Goal: Task Accomplishment & Management: Manage account settings

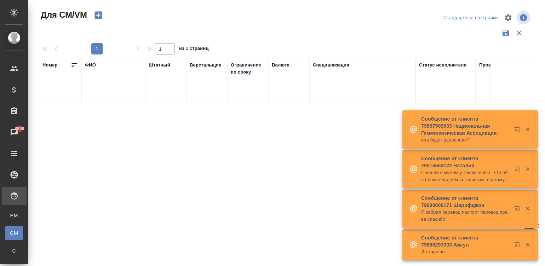
scroll to position [0, 263]
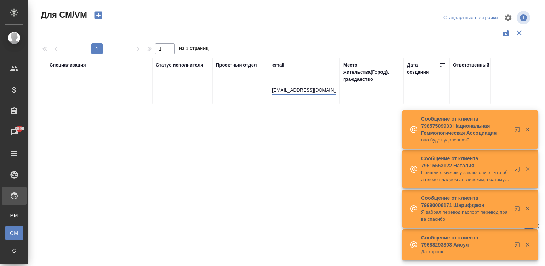
type input "[PERSON_NAME][EMAIL_ADDRESS][PERSON_NAME][DOMAIN_NAME]"
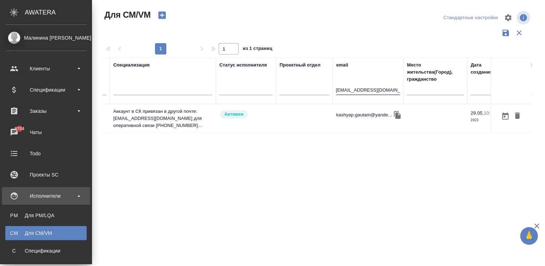
click at [216, 126] on td "Активен" at bounding box center [246, 118] width 60 height 25
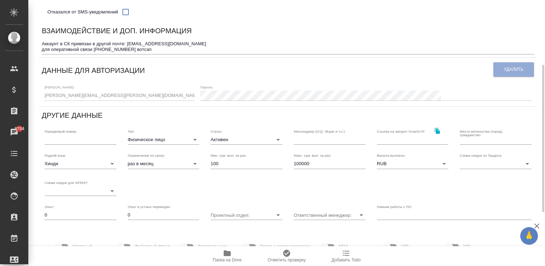
scroll to position [127, 0]
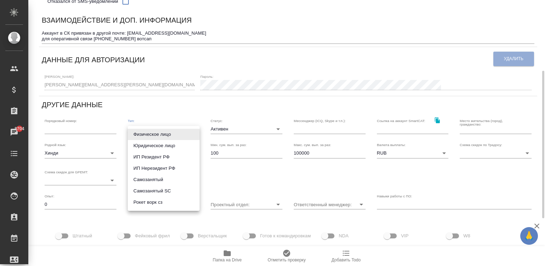
click at [177, 133] on body "🙏 .cls-1 fill:#fff; AWATERA [PERSON_NAME]malinina Клиенты Спецификации Заказы 8…" at bounding box center [272, 133] width 545 height 266
click at [177, 202] on li "Рокет ворк сз" at bounding box center [164, 202] width 72 height 11
type input "rocketWorkSelfEmployed"
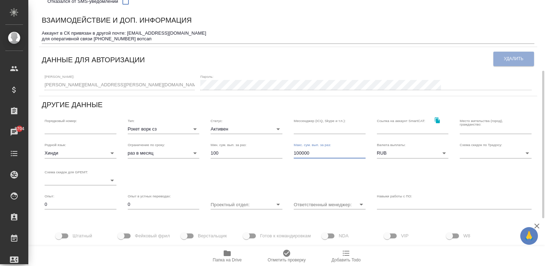
click at [313, 156] on input "100000" at bounding box center [330, 153] width 72 height 10
type input "300000"
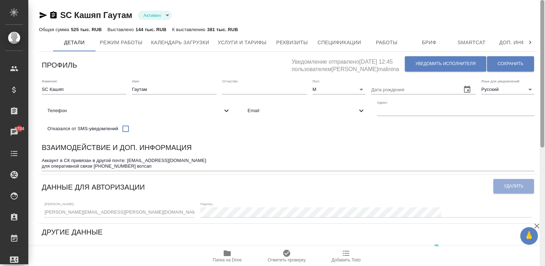
click at [545, 25] on div at bounding box center [542, 133] width 5 height 266
click at [495, 62] on button "Сохранить" at bounding box center [510, 63] width 47 height 15
